Goal: Transaction & Acquisition: Purchase product/service

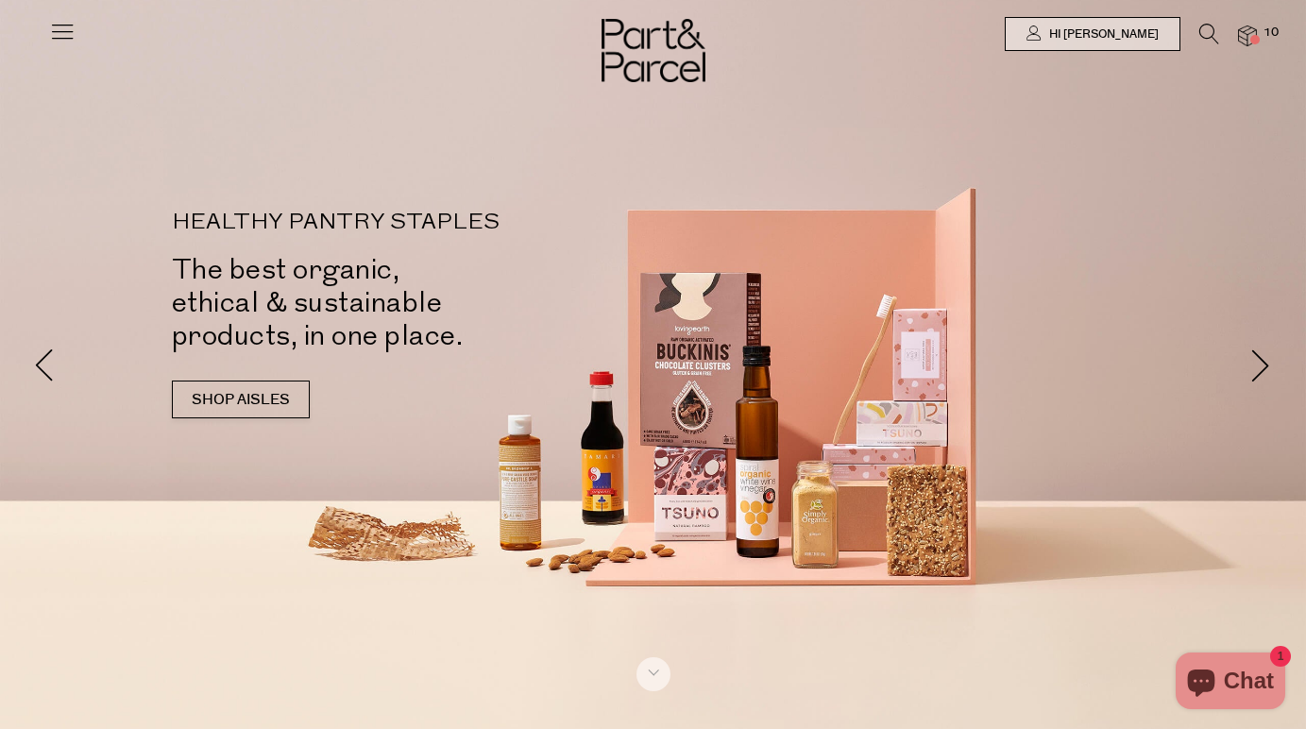
scroll to position [579, 0]
click at [1251, 37] on span at bounding box center [1254, 39] width 9 height 9
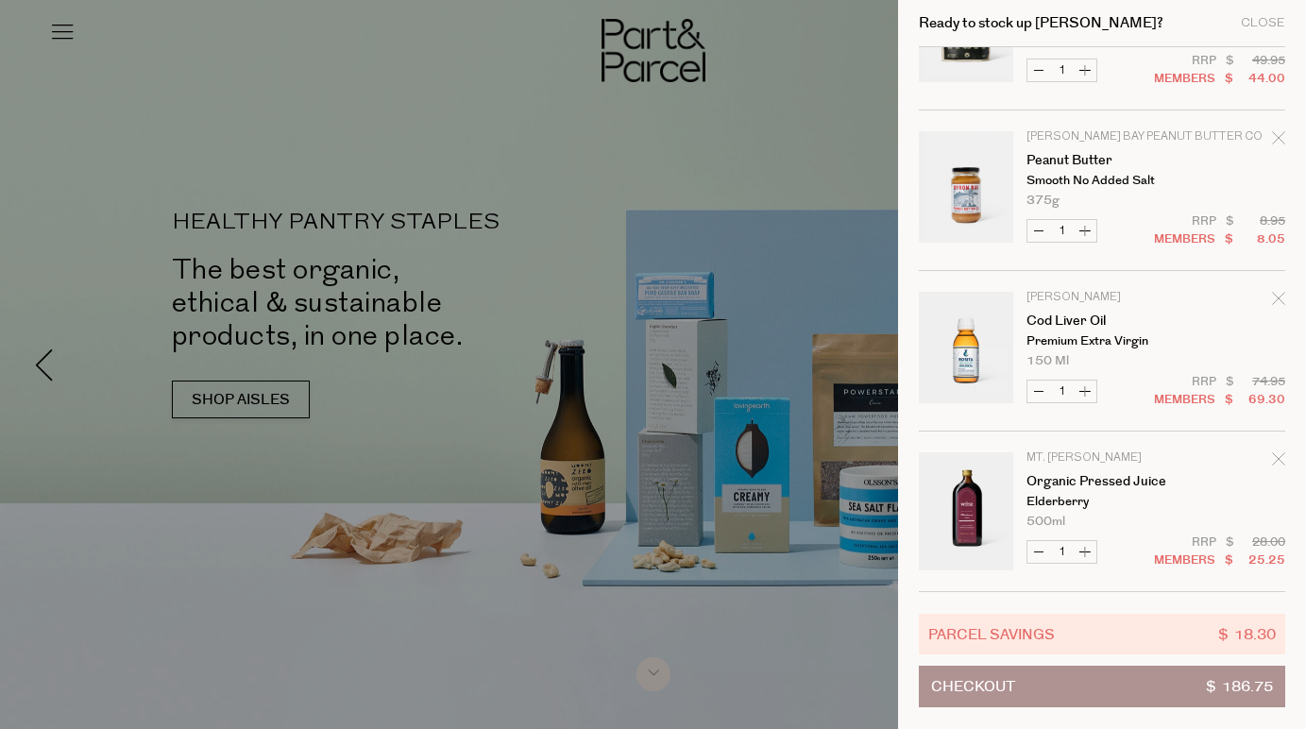
click at [600, 299] on div at bounding box center [653, 364] width 1306 height 729
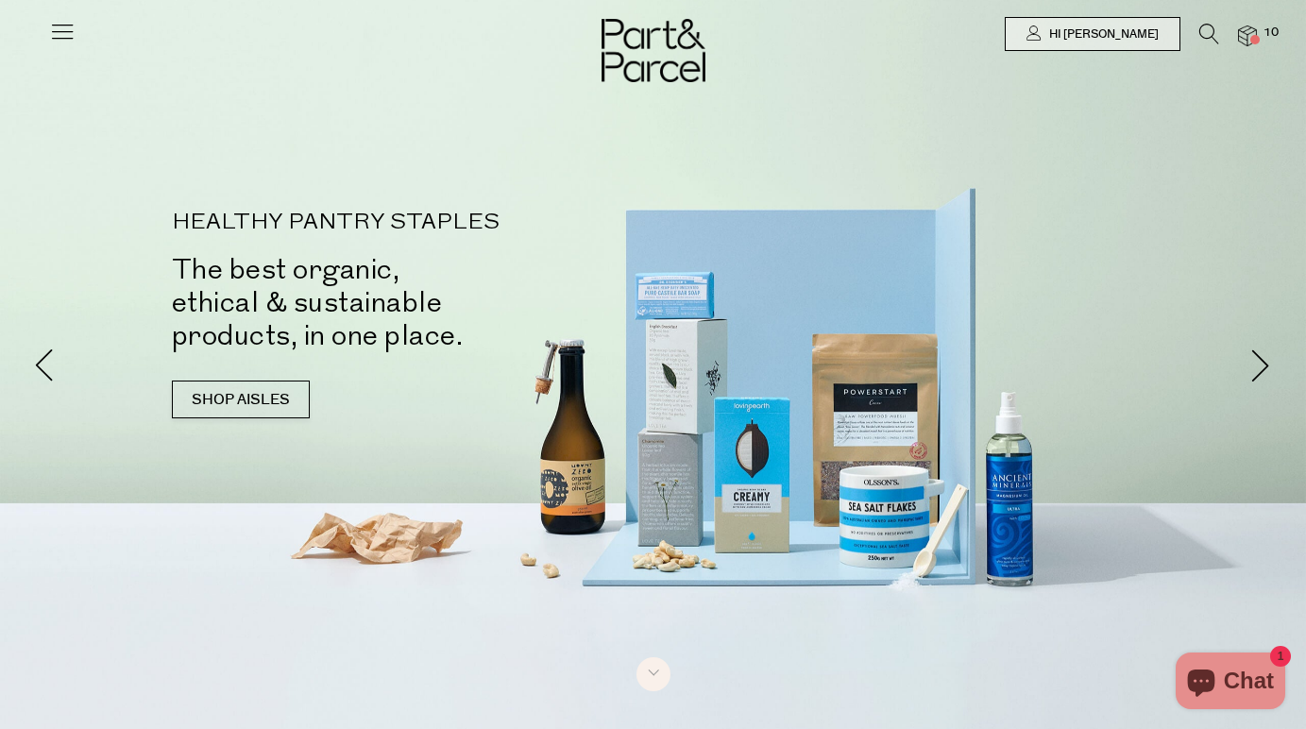
click at [626, 55] on img at bounding box center [653, 50] width 104 height 63
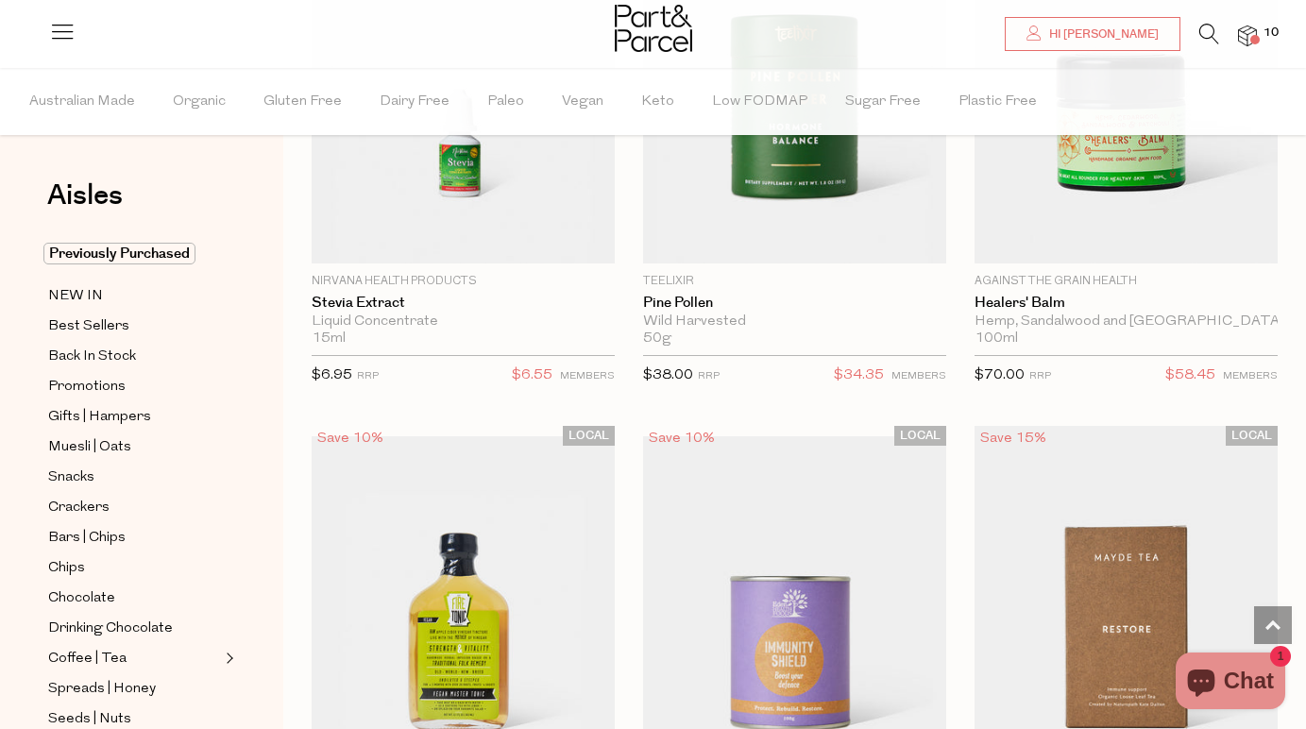
scroll to position [6603, 1]
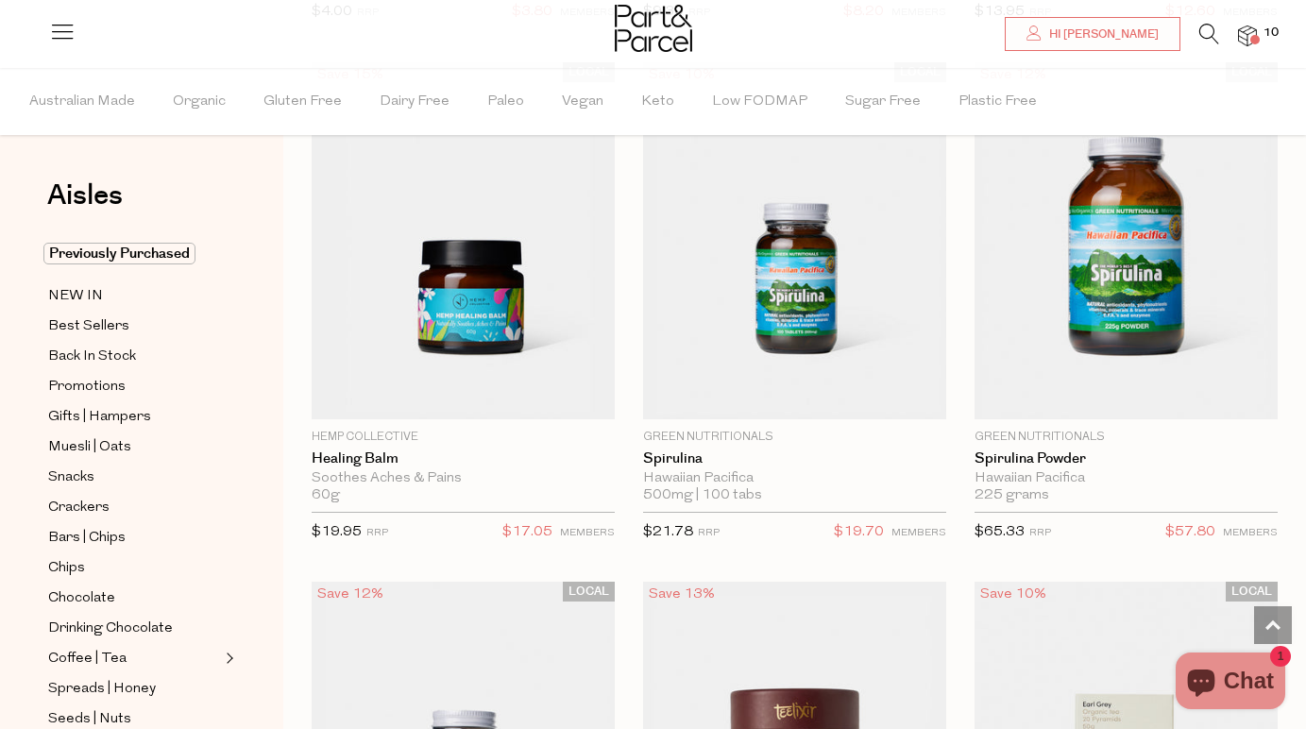
scroll to position [25205, 0]
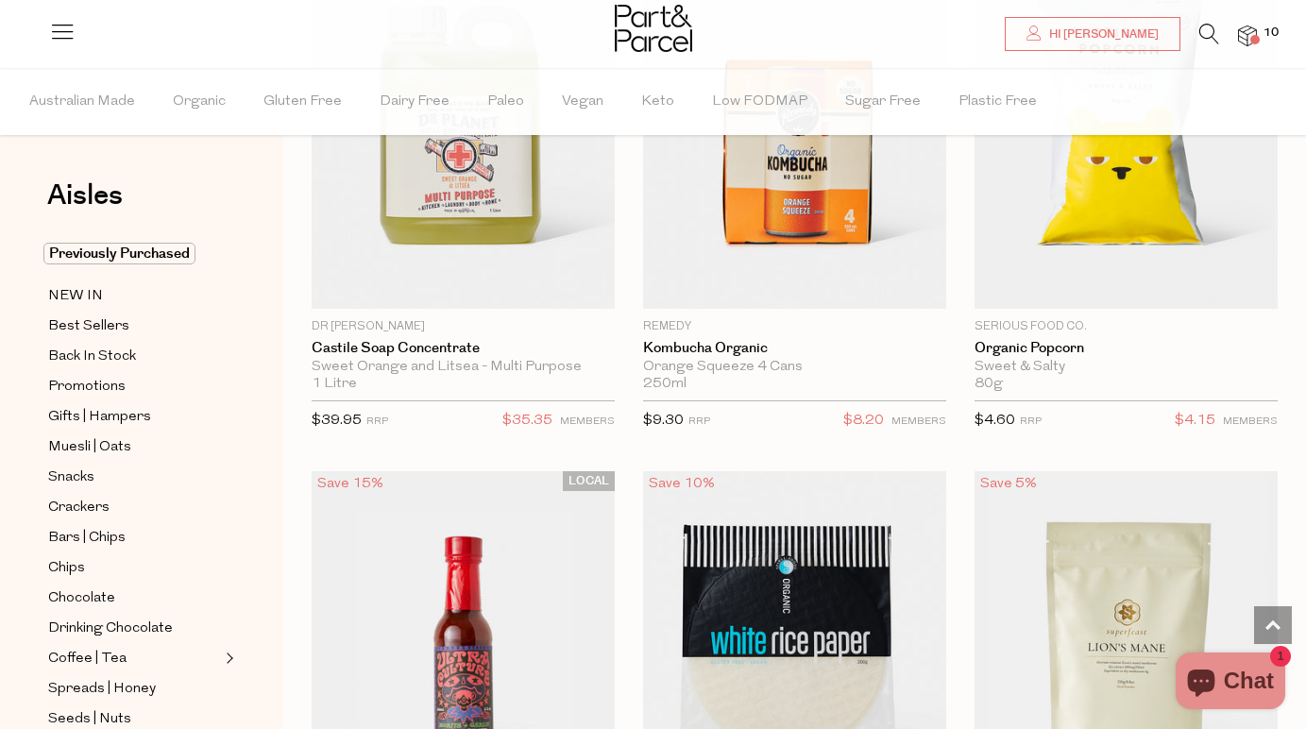
scroll to position [29758, 0]
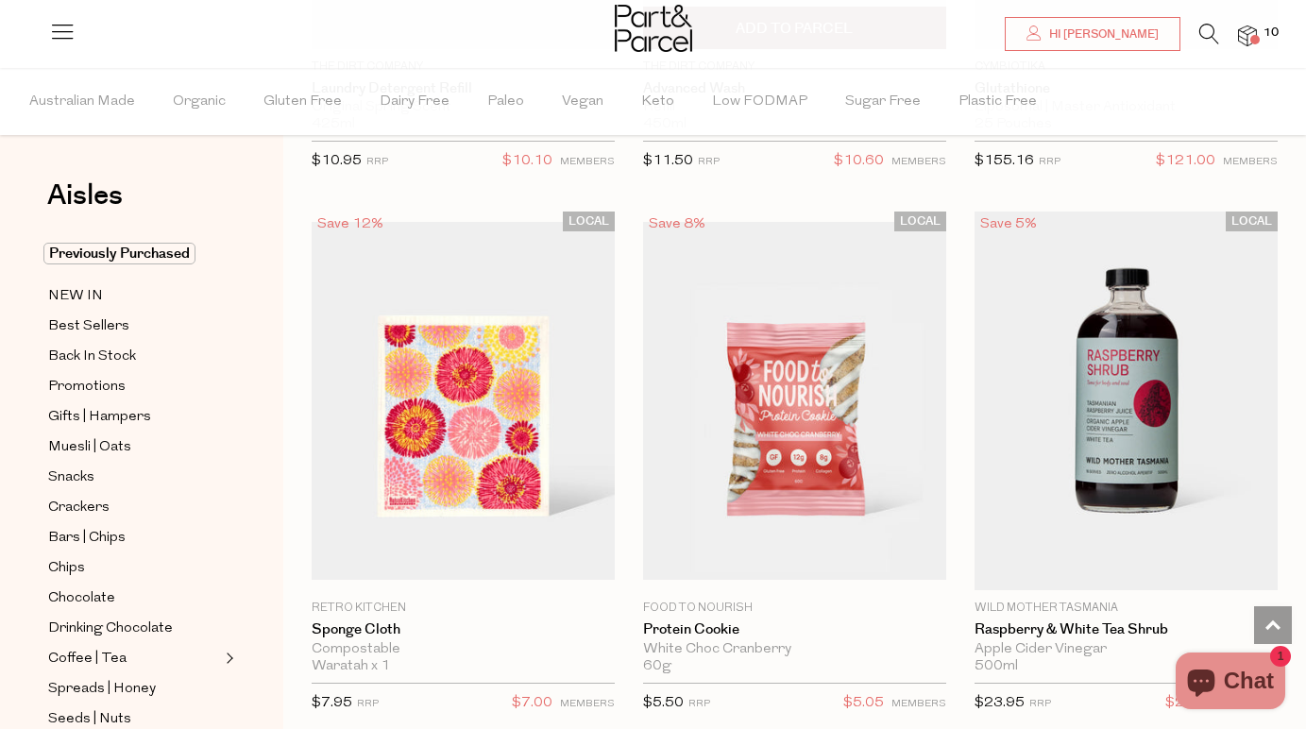
scroll to position [67781, 1]
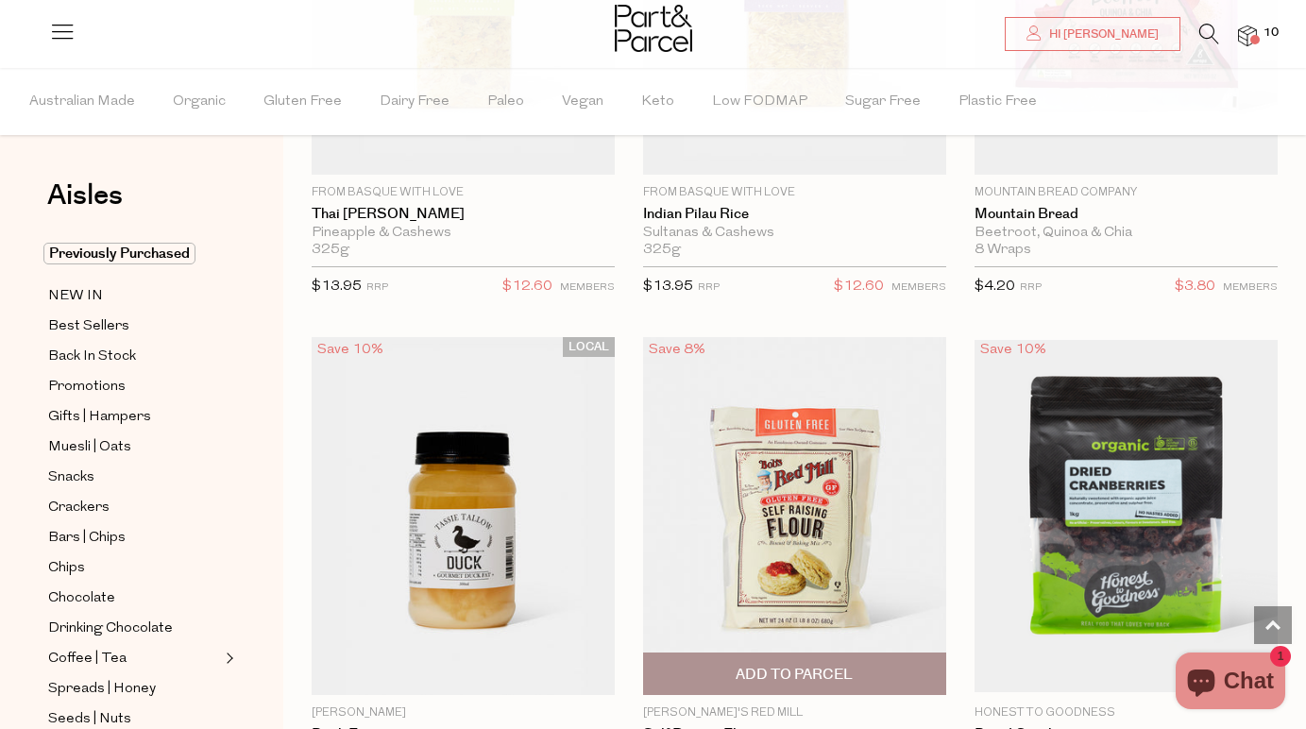
scroll to position [77689, 0]
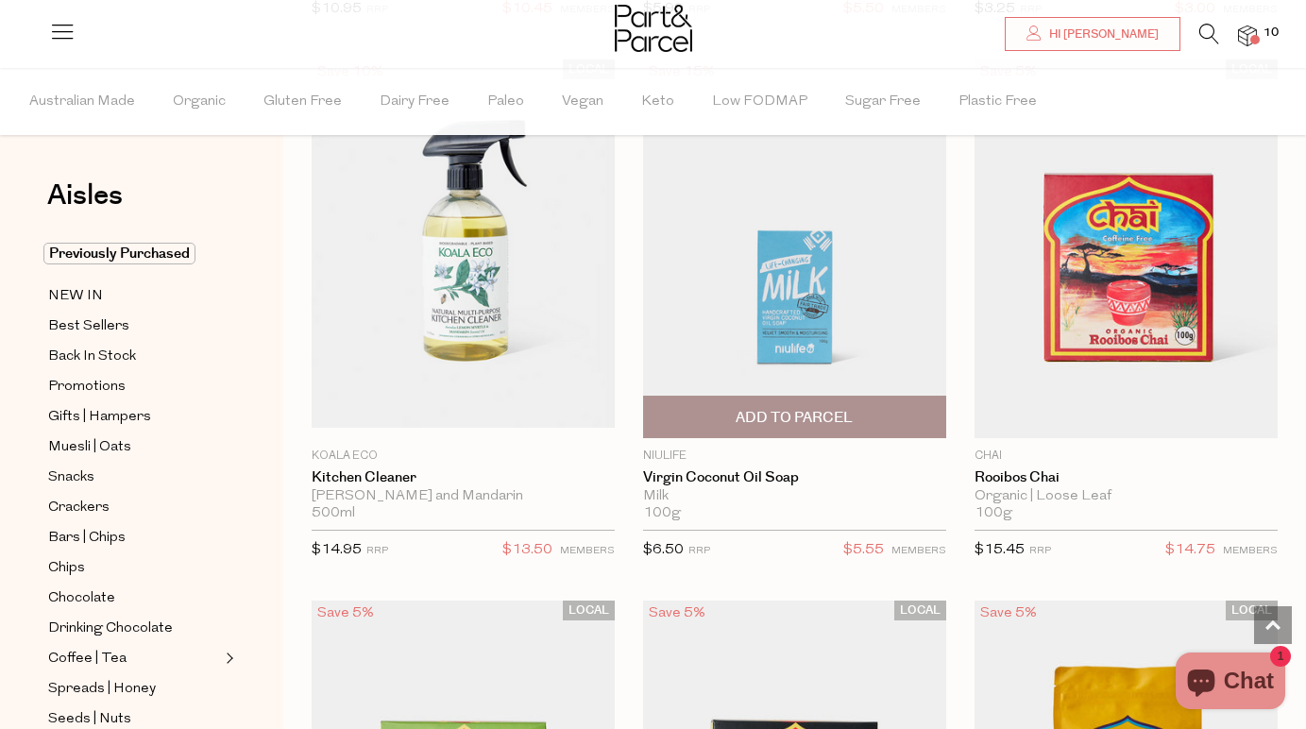
scroll to position [81611, 1]
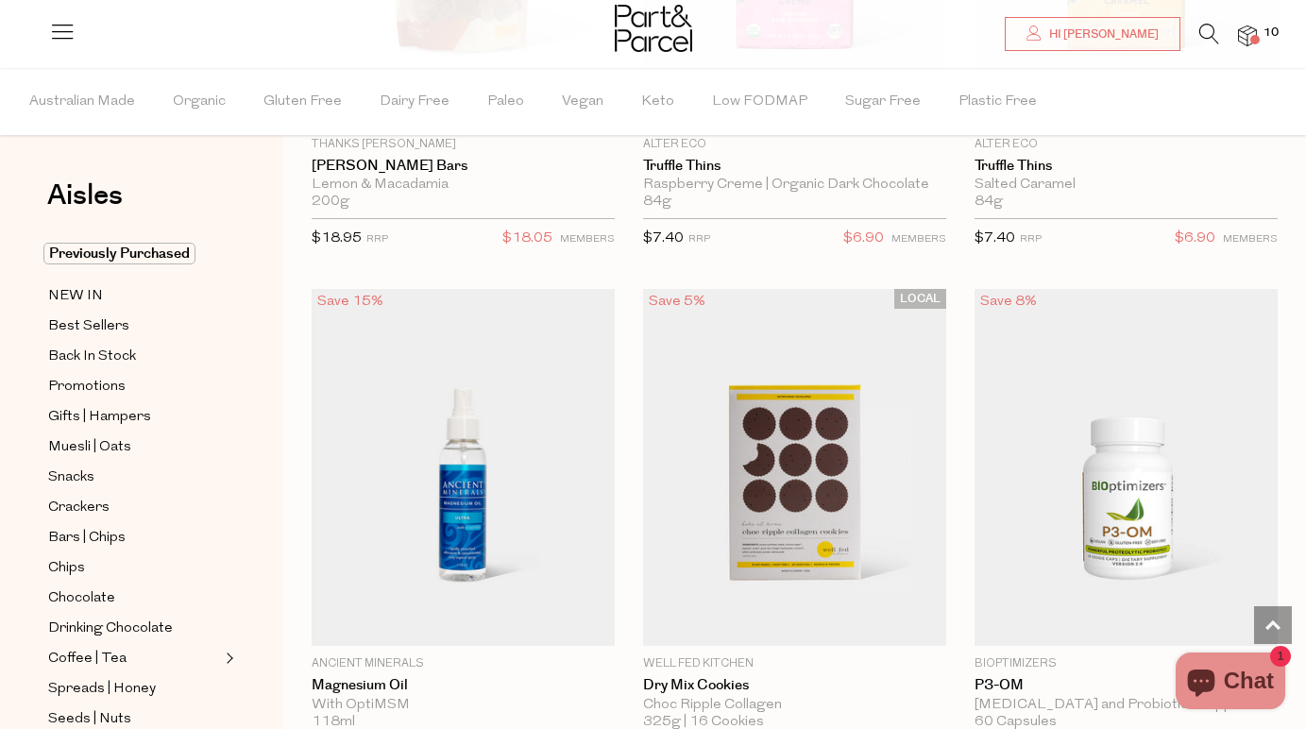
scroll to position [91957, 0]
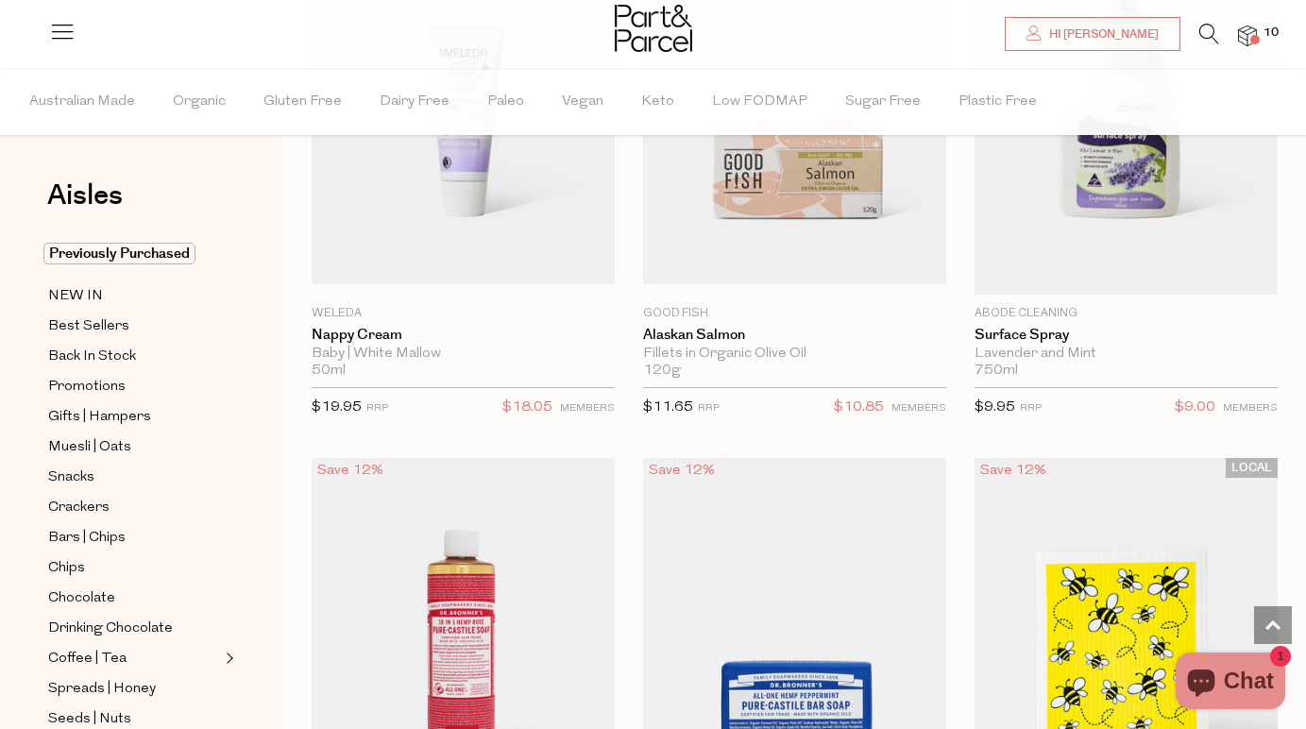
scroll to position [101782, 0]
click at [157, 322] on link "Best Sellers" at bounding box center [134, 326] width 172 height 24
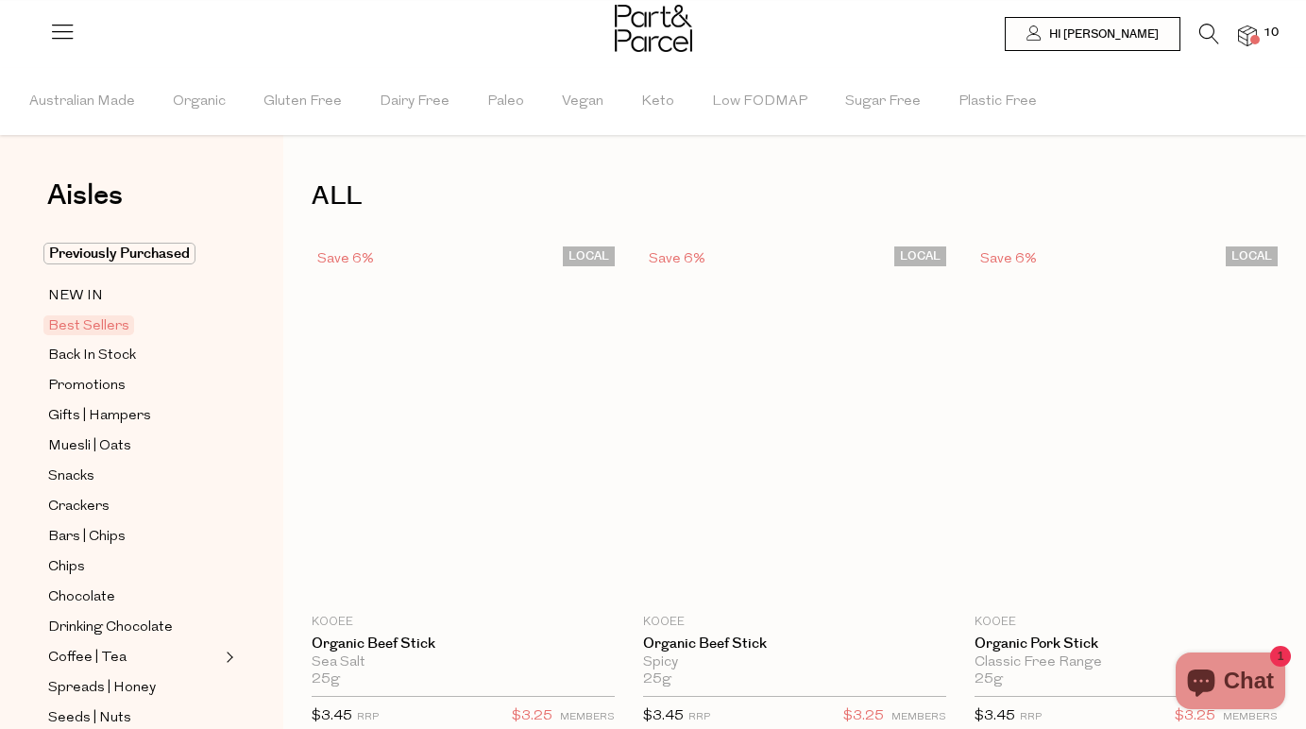
type input "3"
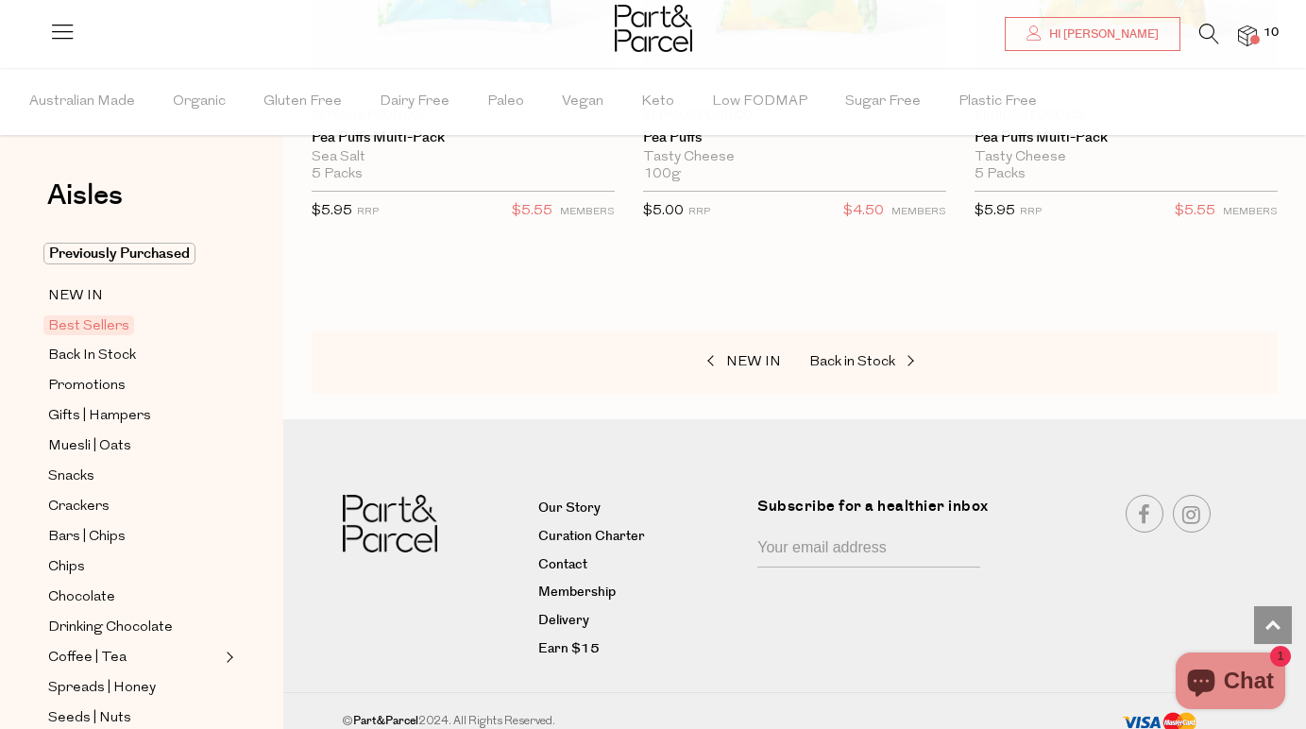
scroll to position [7311, 0]
click at [194, 3] on div at bounding box center [653, 30] width 1306 height 61
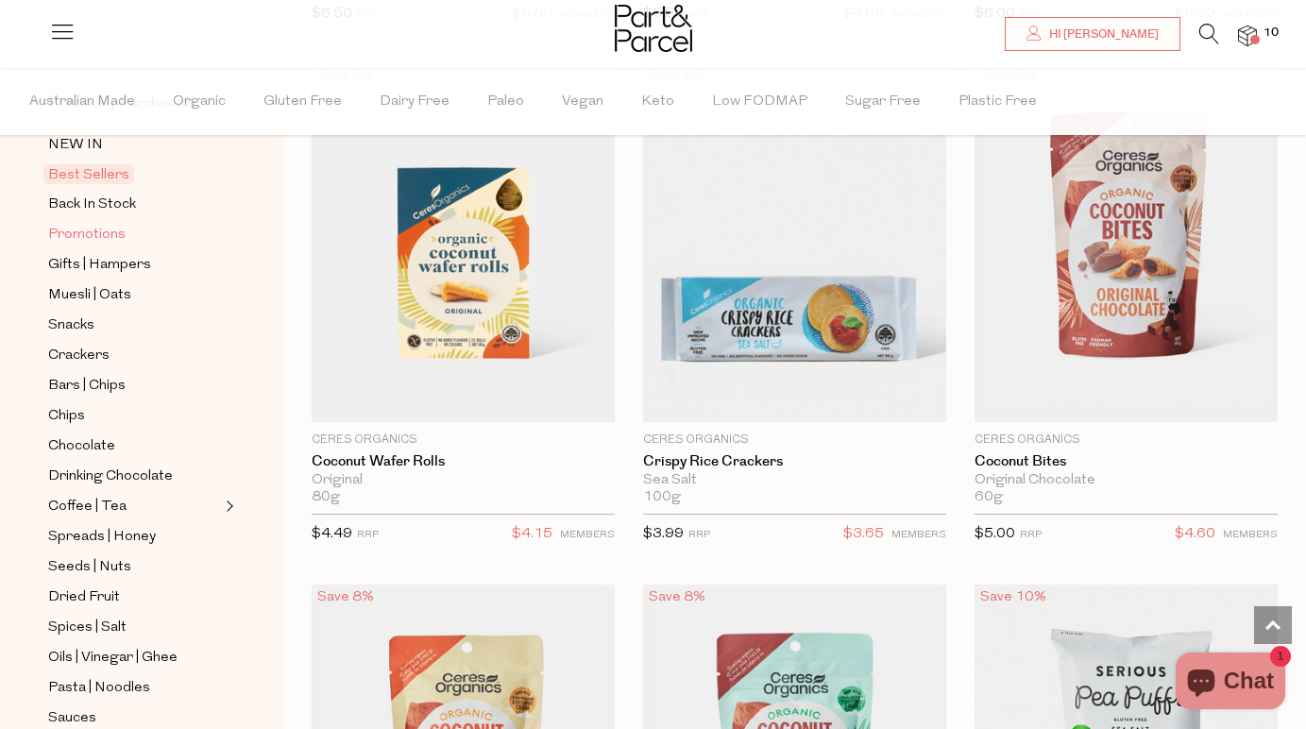
scroll to position [153, 0]
click at [120, 194] on span "Back In Stock" at bounding box center [92, 203] width 88 height 23
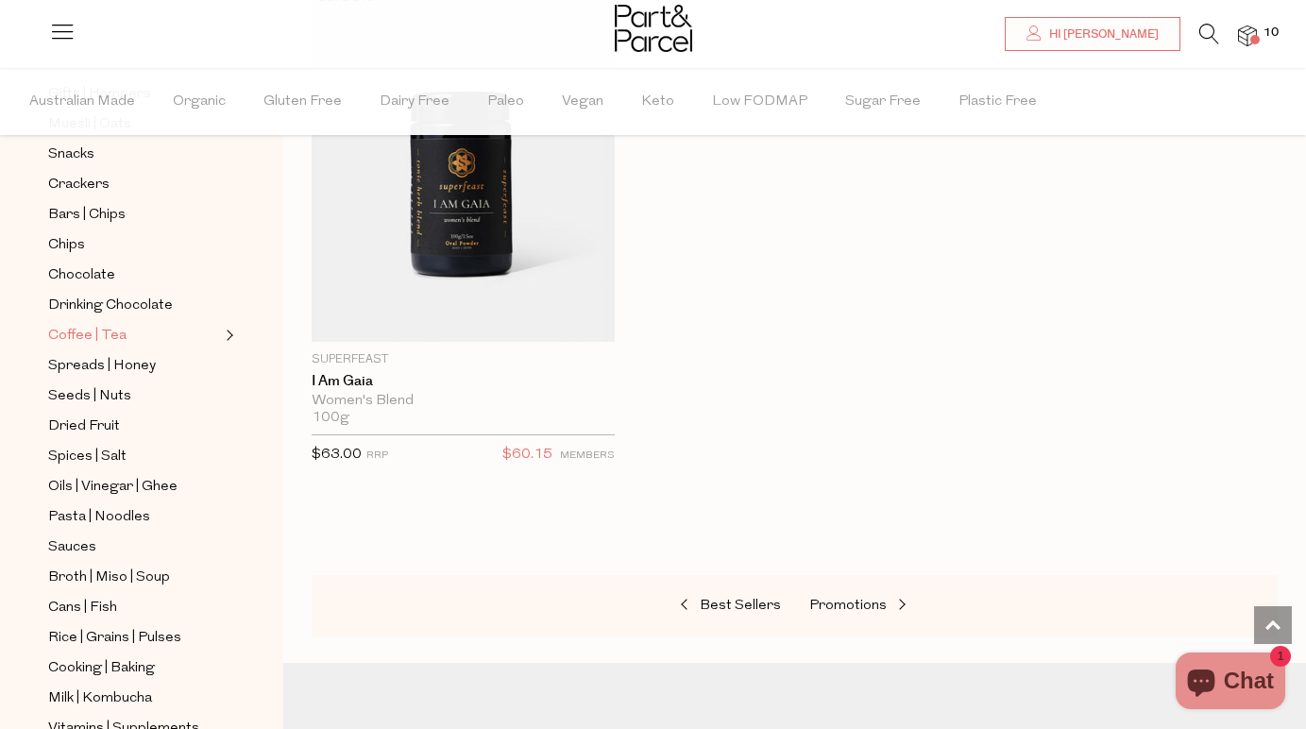
scroll to position [324, 0]
click at [200, 389] on link "Seeds | Nuts" at bounding box center [134, 394] width 172 height 24
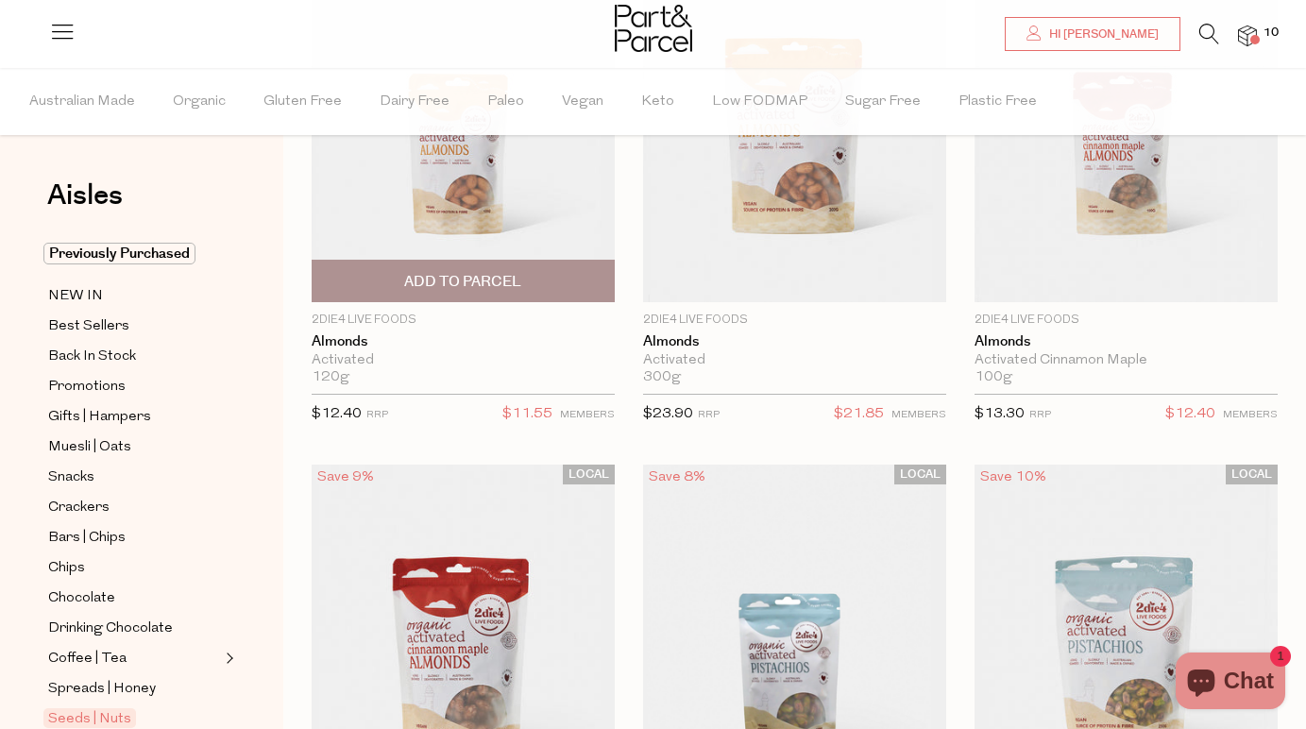
scroll to position [308, 0]
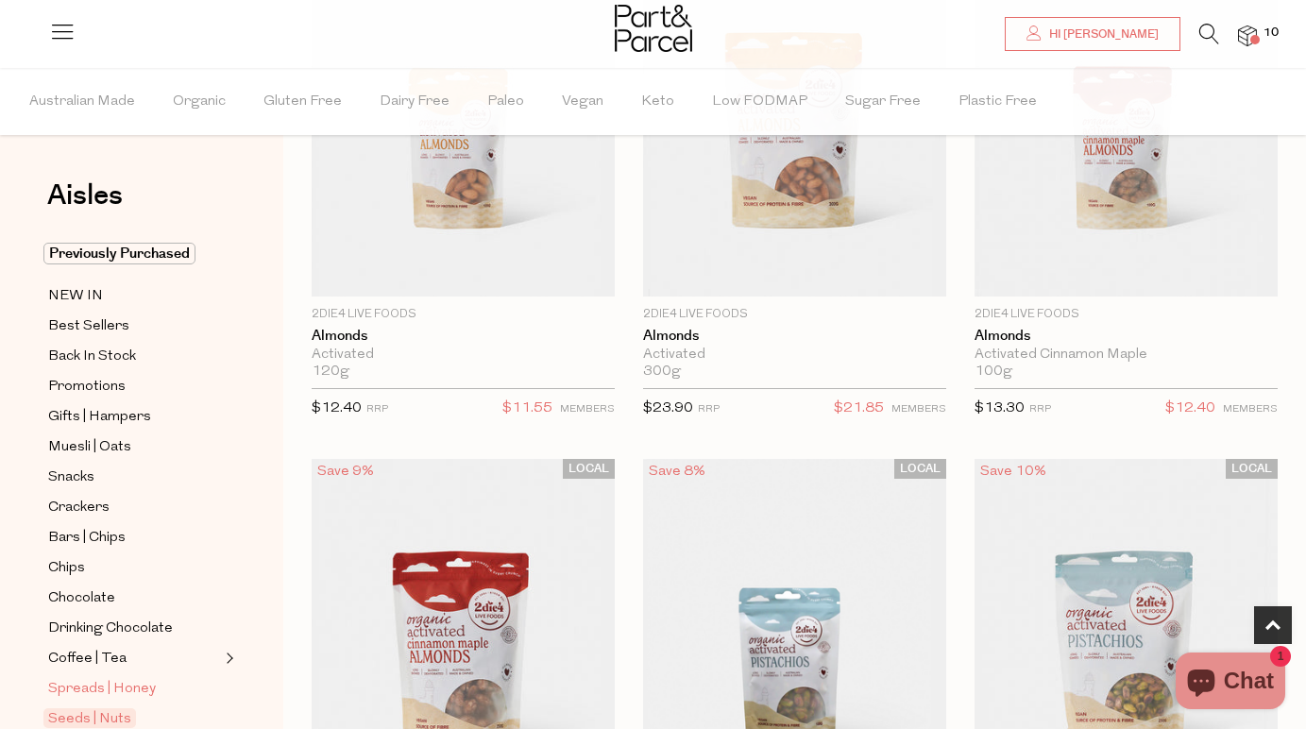
click at [142, 699] on span "Spreads | Honey" at bounding box center [102, 689] width 108 height 23
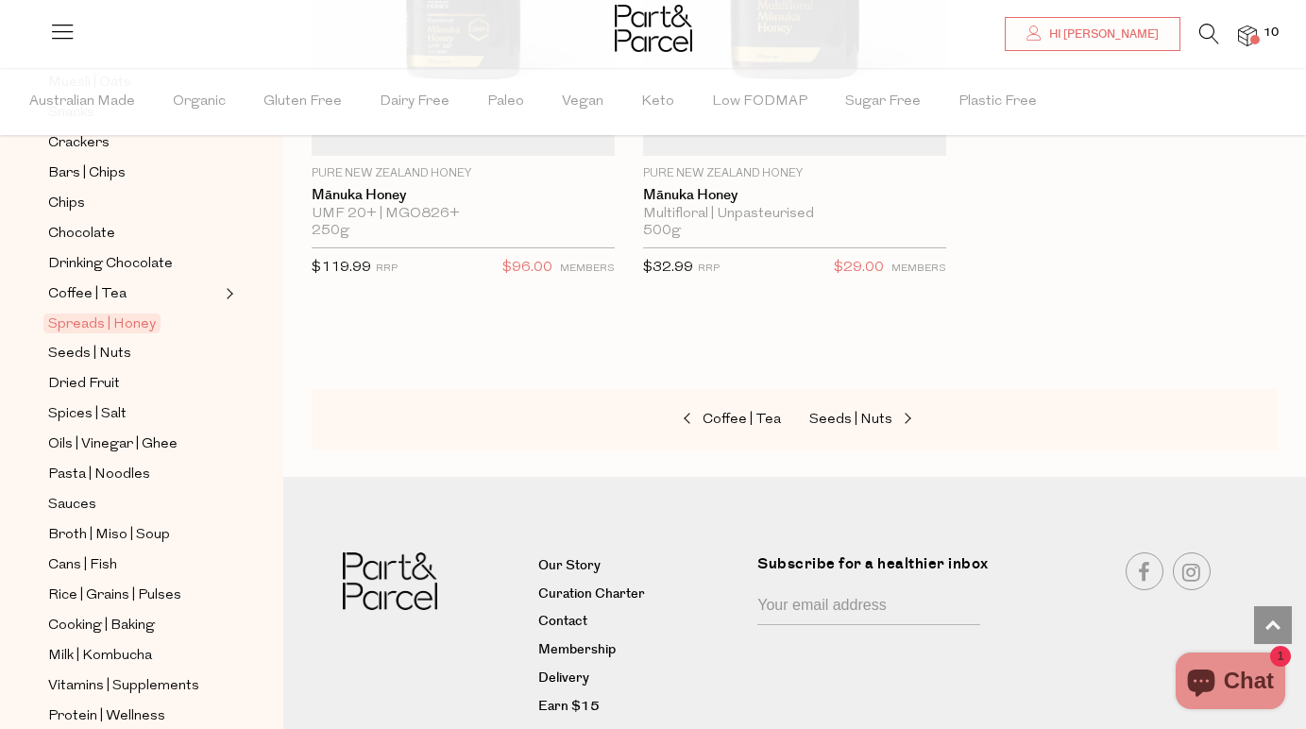
scroll to position [365, 0]
click at [117, 478] on span "Pasta | Noodles" at bounding box center [99, 474] width 102 height 23
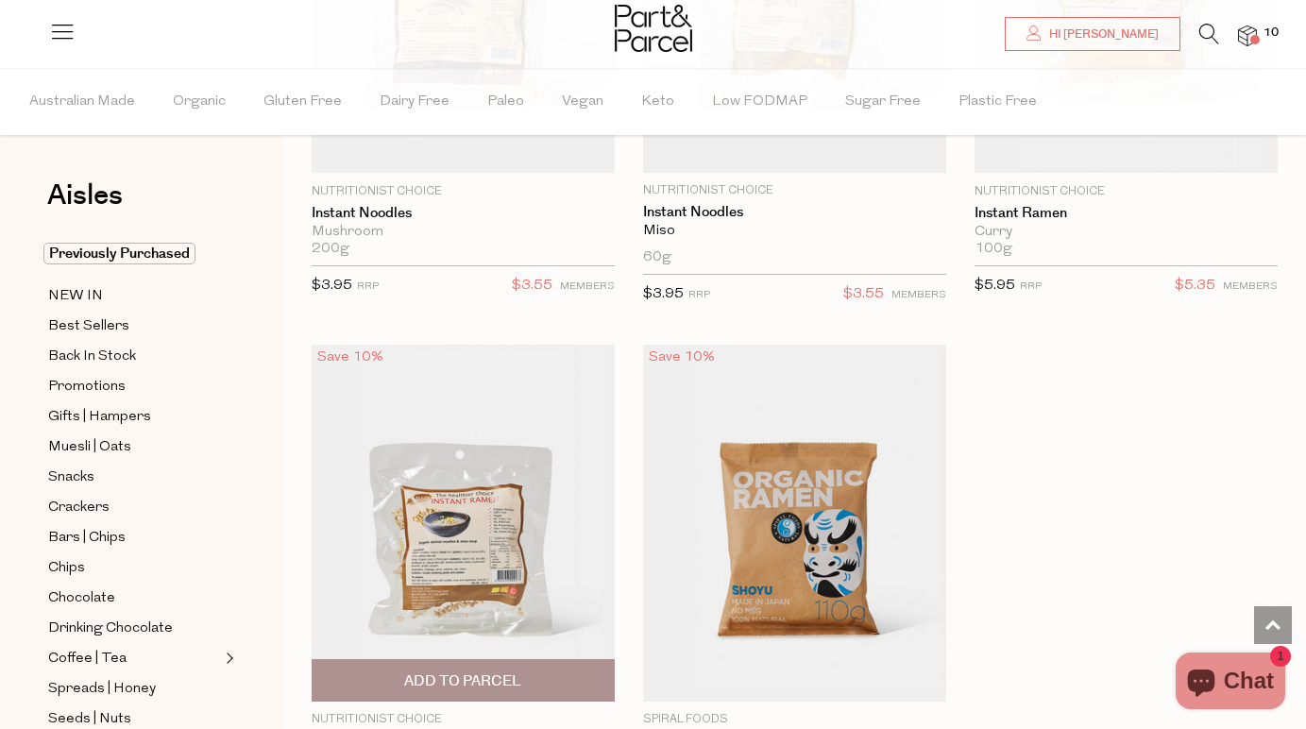
scroll to position [8269, 1]
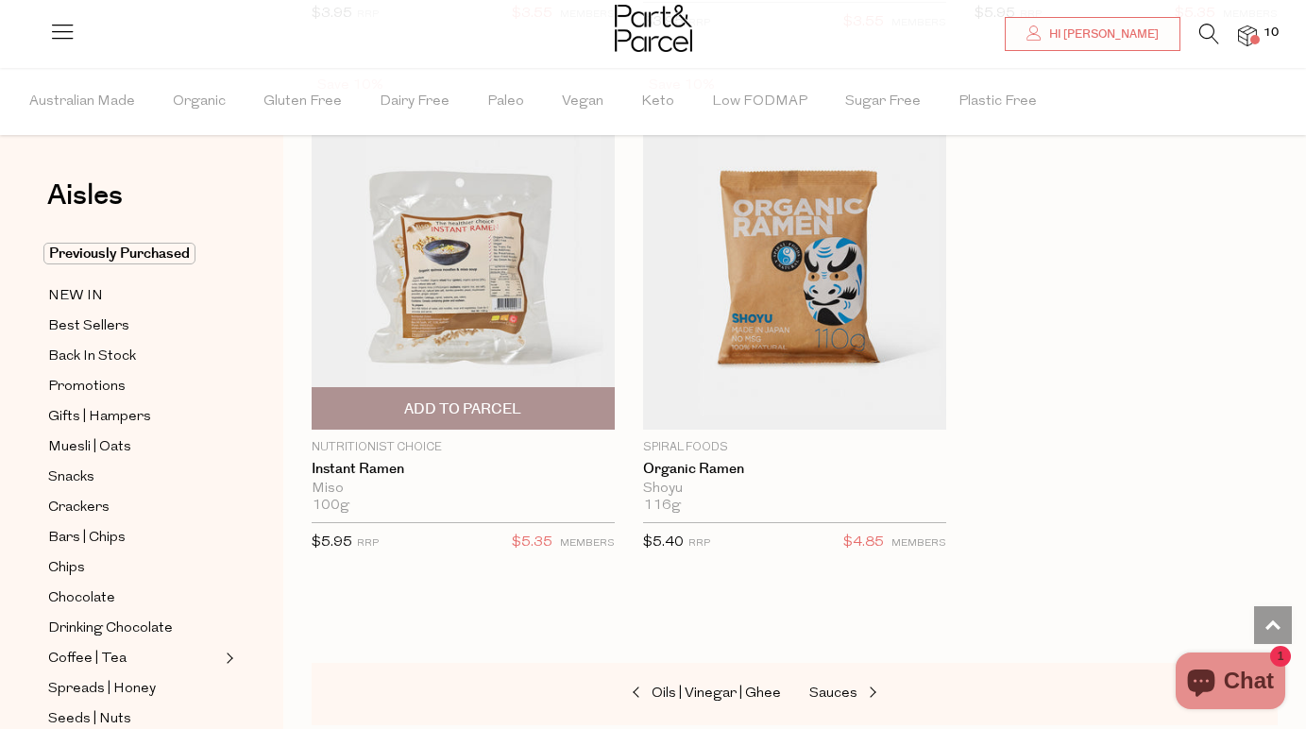
scroll to position [8525, 1]
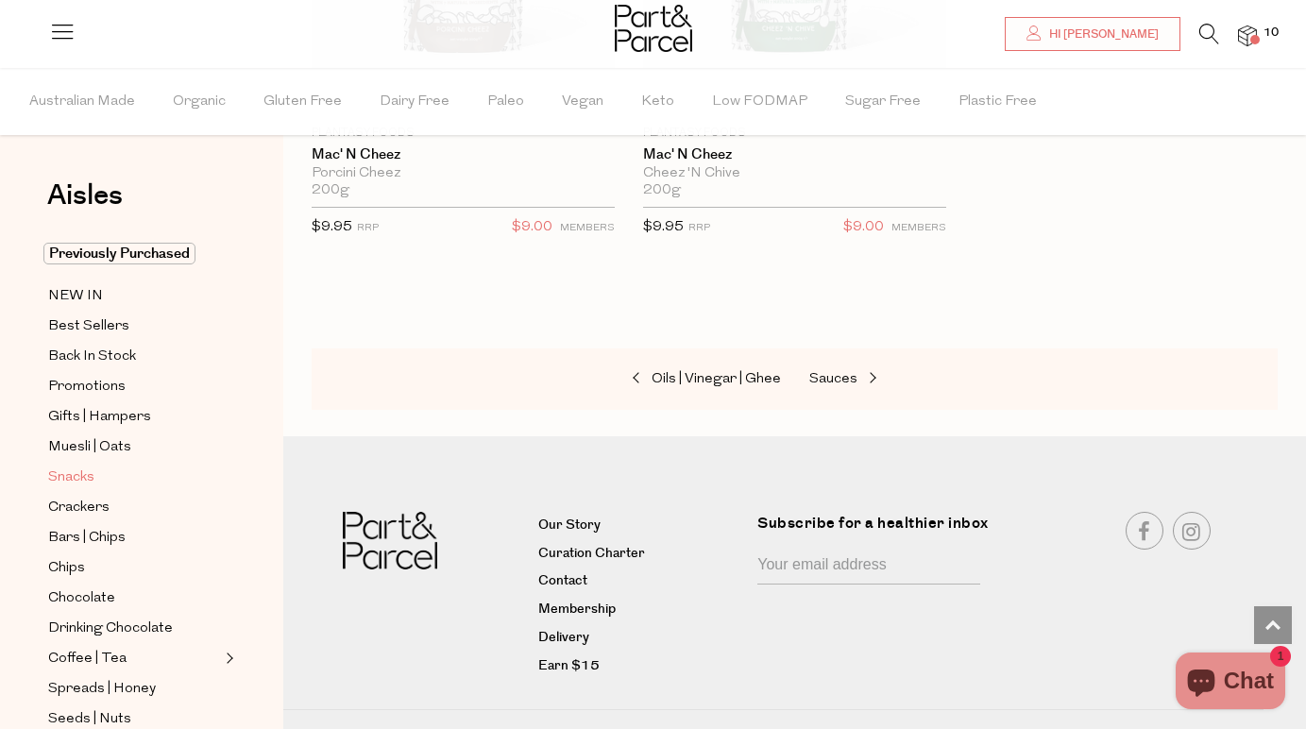
click at [75, 479] on span "Snacks" at bounding box center [71, 477] width 46 height 23
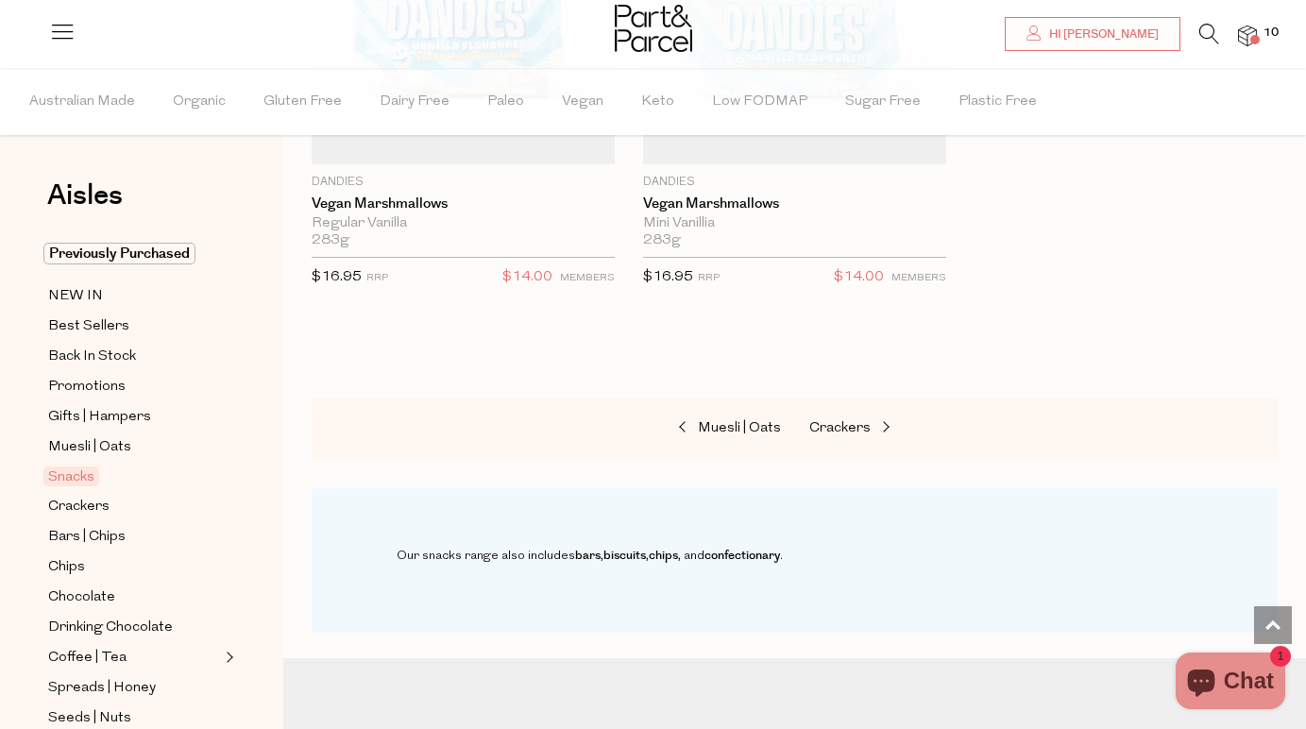
click at [1241, 29] on img at bounding box center [1247, 36] width 19 height 22
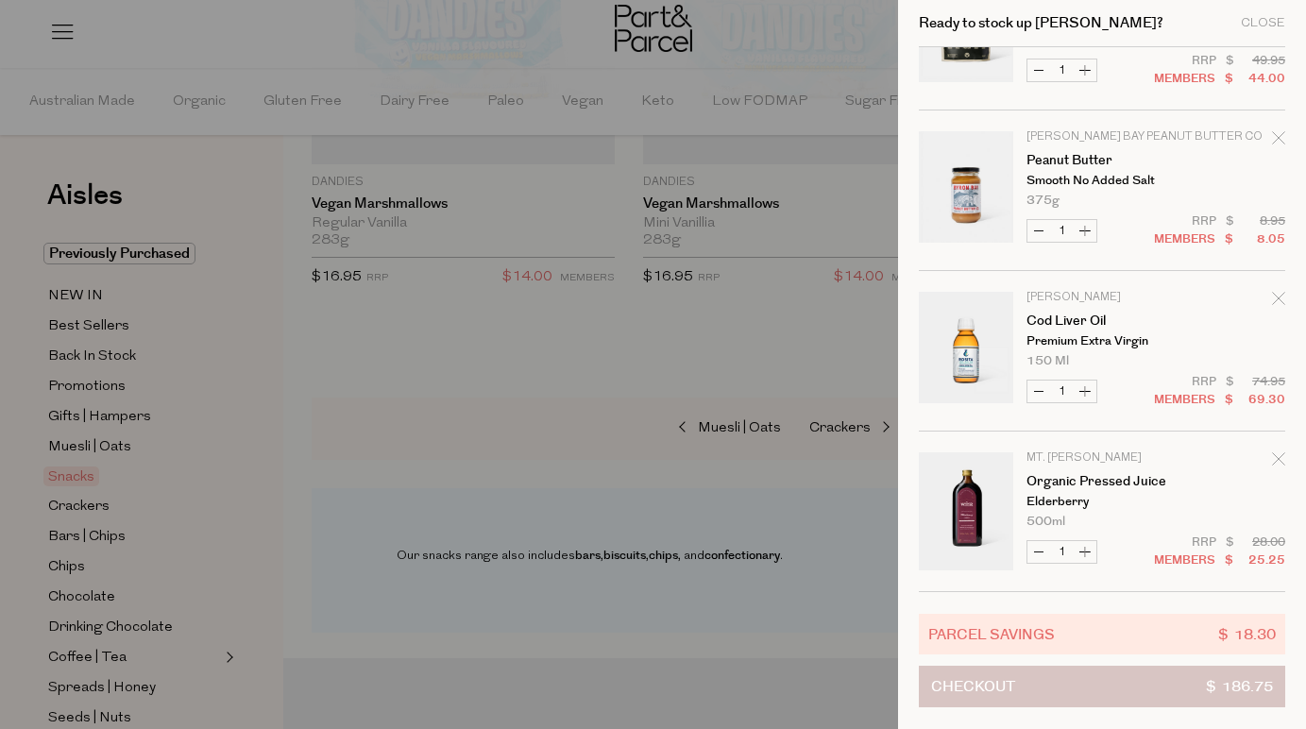
click at [1127, 688] on button "Checkout $ 186.75" at bounding box center [1102, 687] width 366 height 42
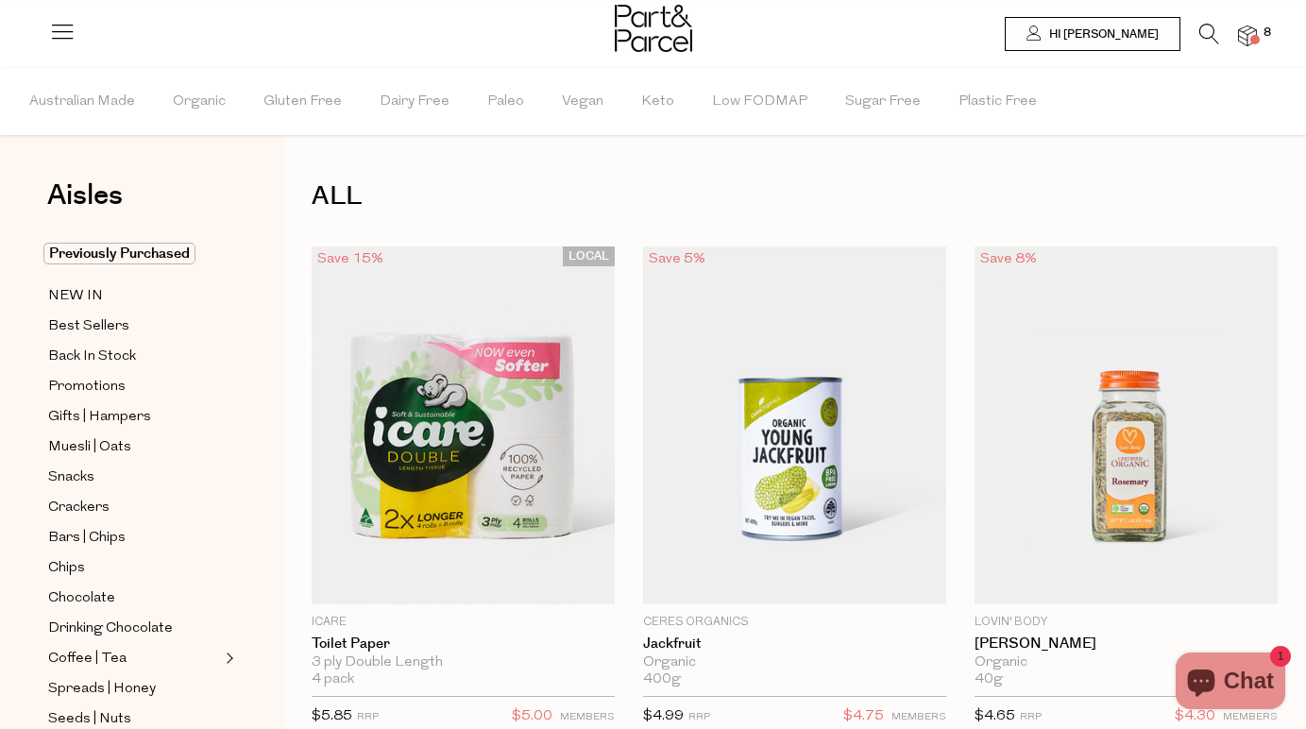
click at [1209, 32] on icon at bounding box center [1209, 34] width 20 height 21
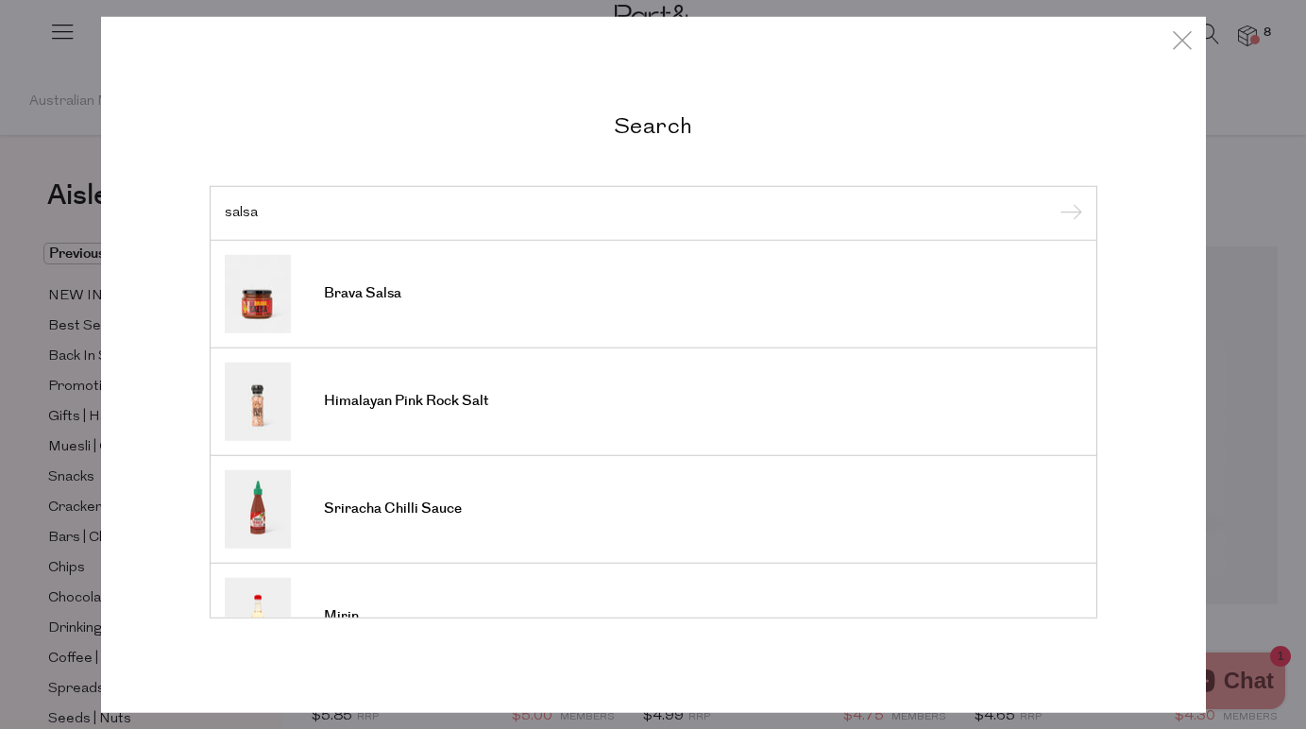
type input "salsa"
click at [1067, 214] on input "submit" at bounding box center [1068, 214] width 28 height 28
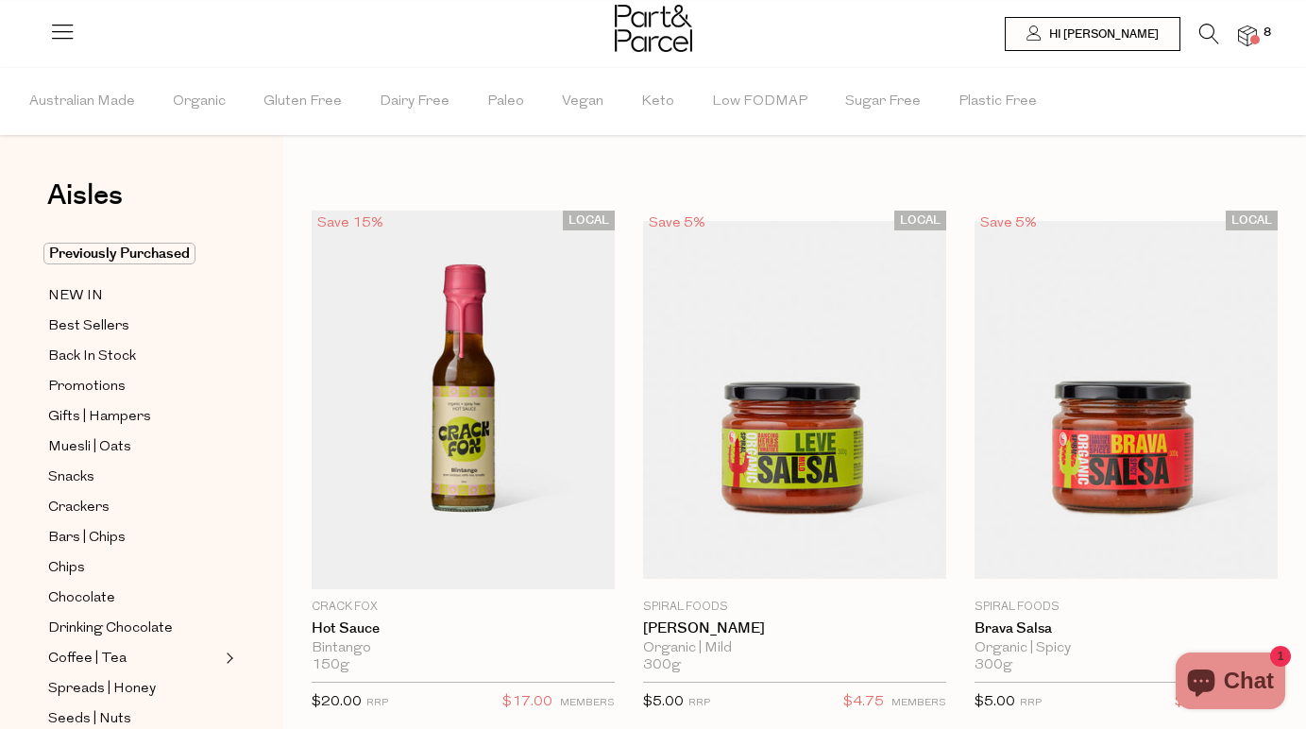
click at [1256, 42] on span at bounding box center [1254, 39] width 9 height 9
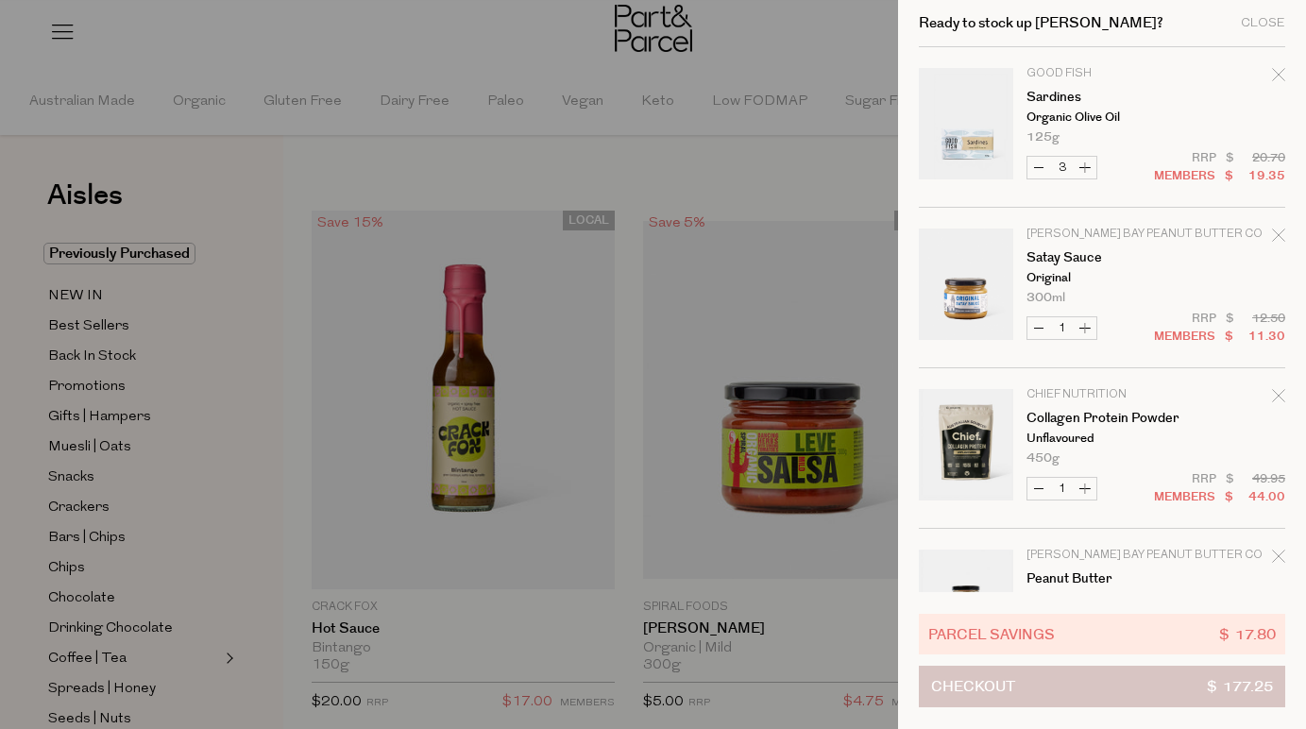
click at [1149, 677] on button "Checkout $ 177.25" at bounding box center [1102, 687] width 366 height 42
